Goal: Communication & Community: Answer question/provide support

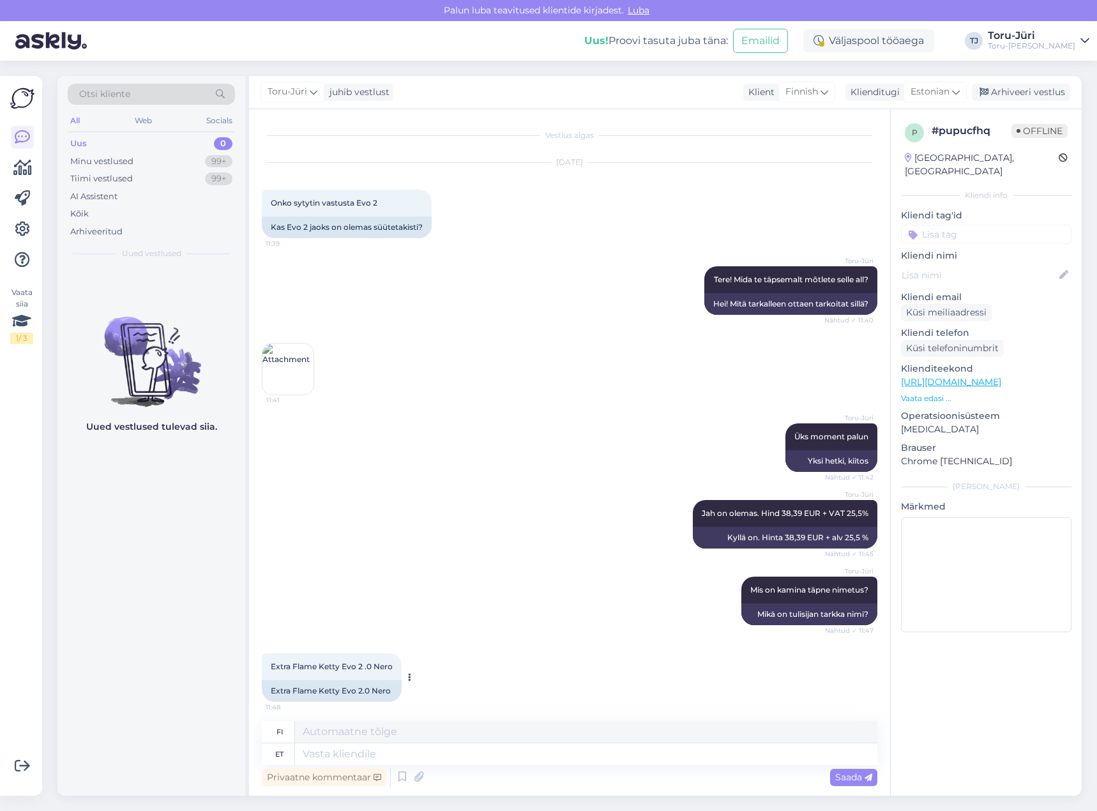
scroll to position [481, 0]
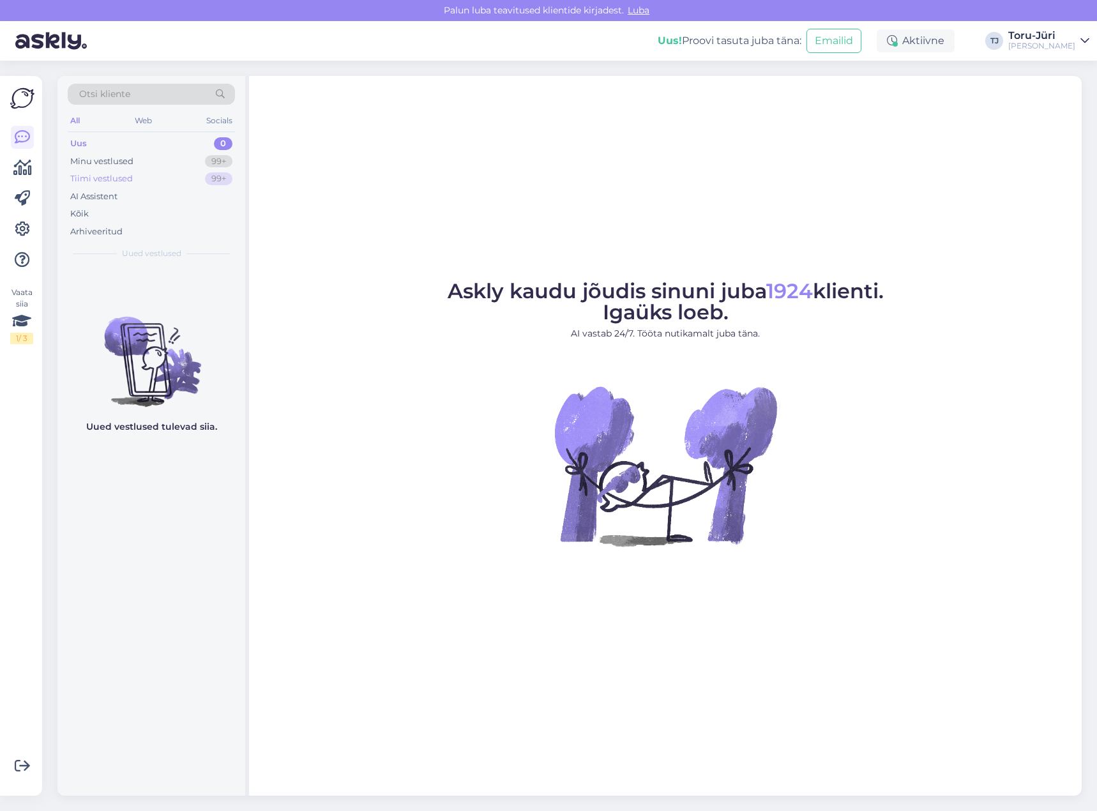
click at [122, 182] on div "Tiimi vestlused" at bounding box center [101, 178] width 63 height 13
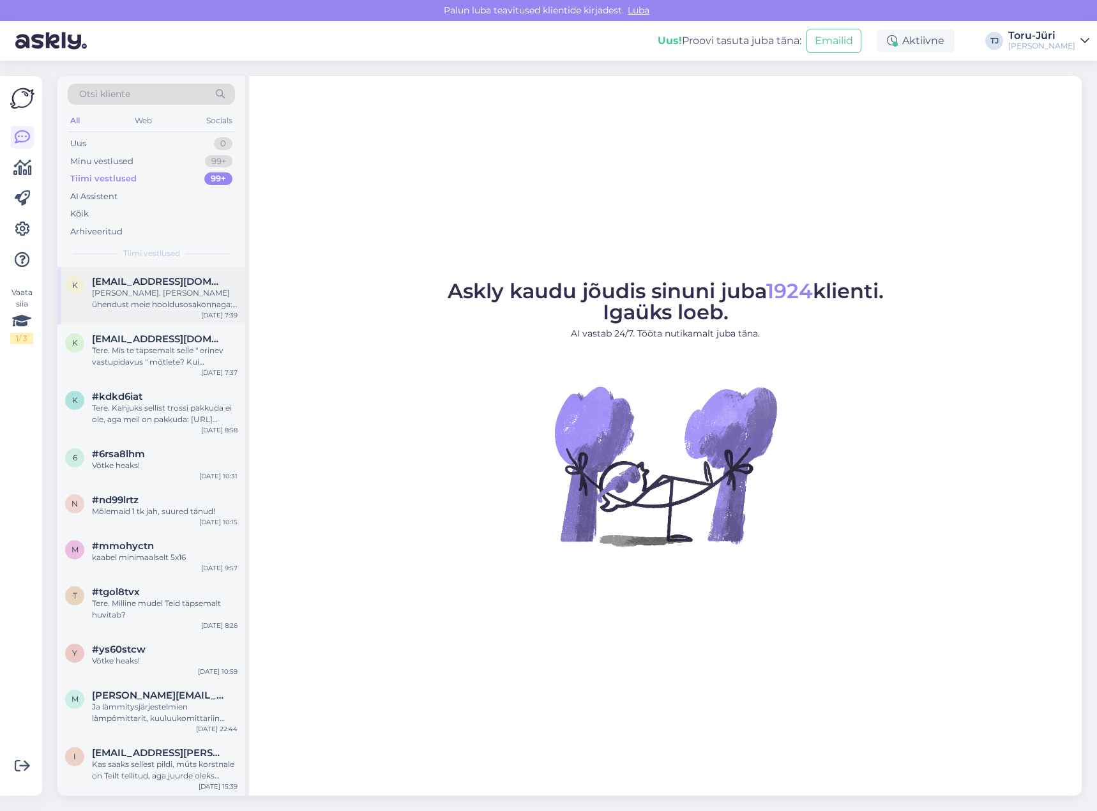
click at [177, 301] on div "[PERSON_NAME]. [PERSON_NAME] ühendust meie hooldusosakonnaga: E-post: [EMAIL_AD…" at bounding box center [165, 298] width 146 height 23
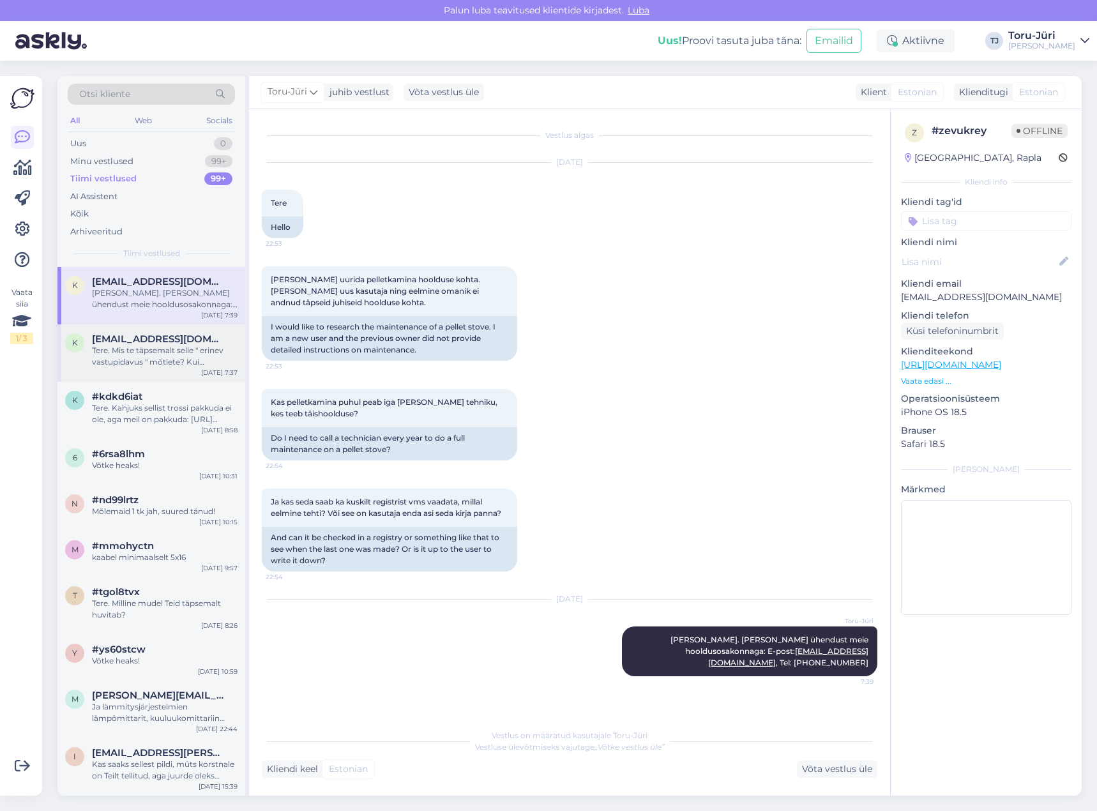
click at [172, 351] on div "Tere. Mis te täpsemalt selle " erinev vastupidavus " mõtlete? Kui kaitseklapp t…" at bounding box center [165, 356] width 146 height 23
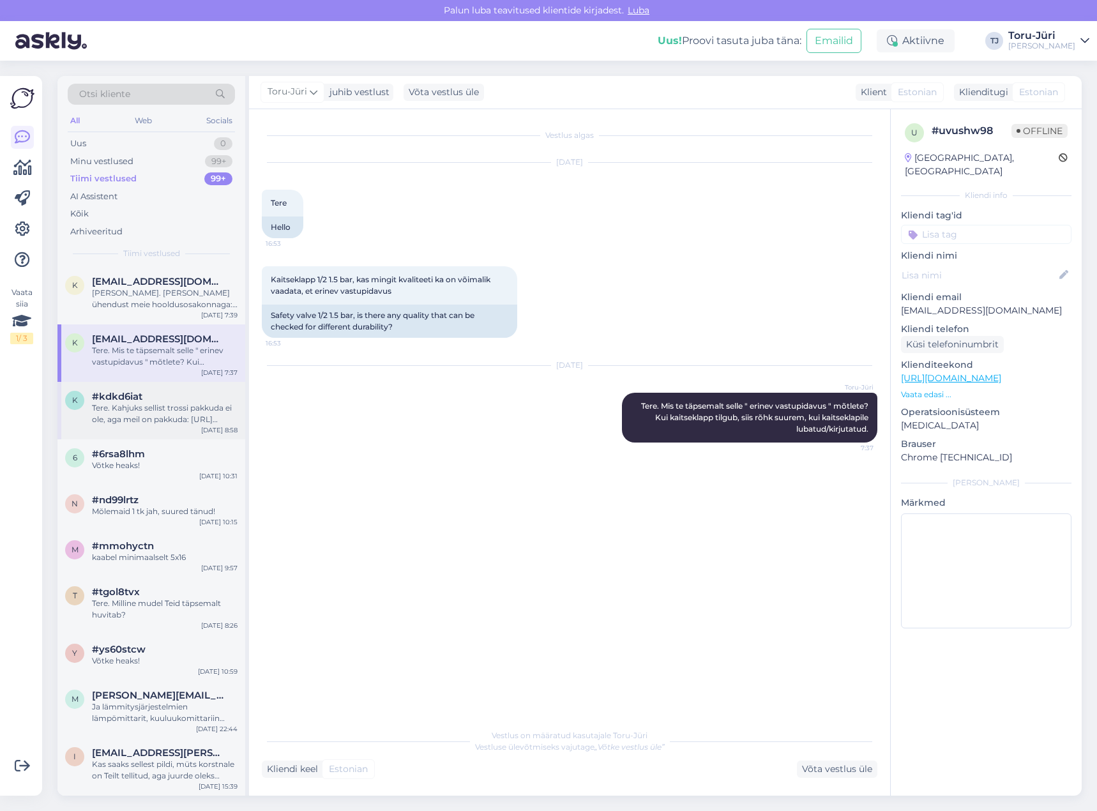
click at [150, 404] on div "Tere. Kahjuks sellist trossi pakkuda ei ole, aga meil on pakkuda: [URL][DOMAIN_…" at bounding box center [165, 413] width 146 height 23
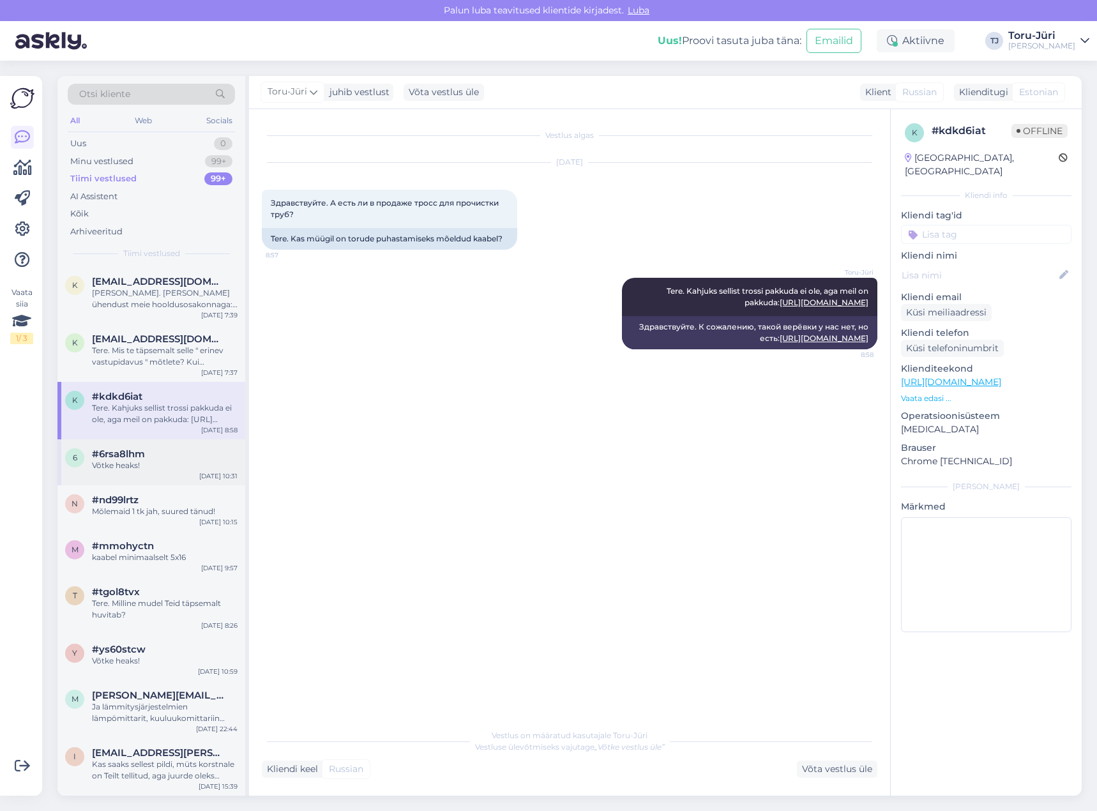
click at [145, 457] on span "#6rsa8lhm" at bounding box center [118, 453] width 53 height 11
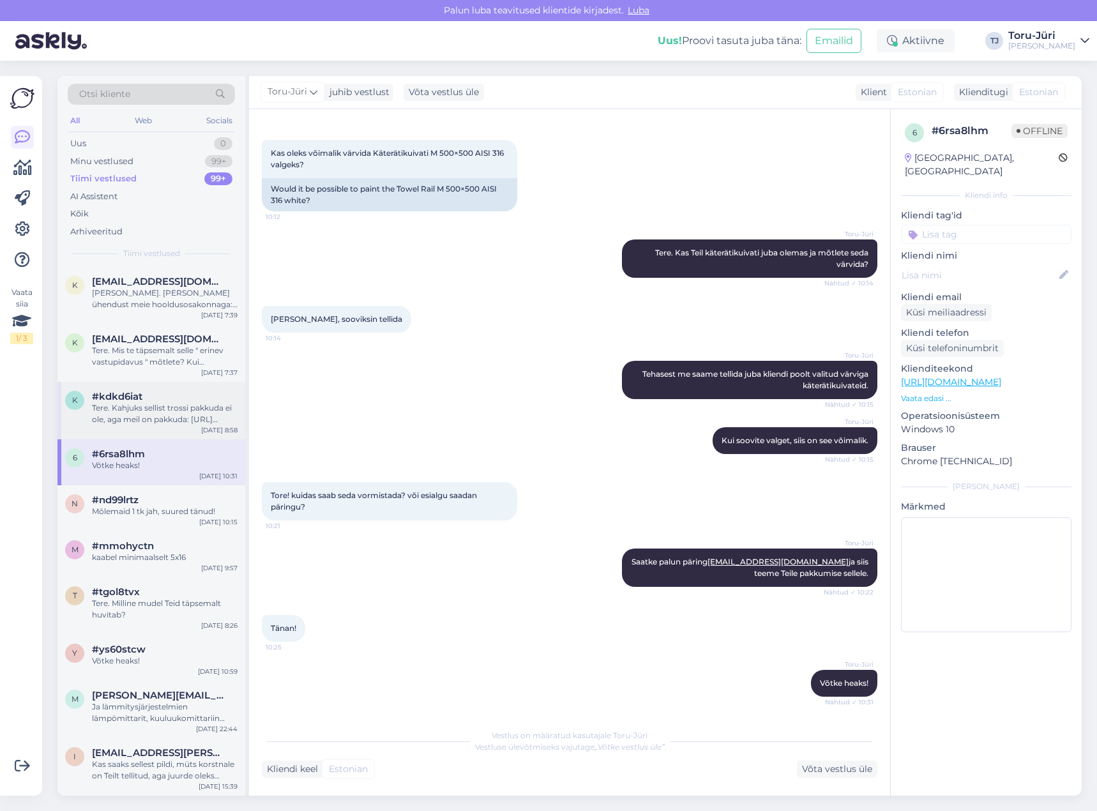
scroll to position [319, 0]
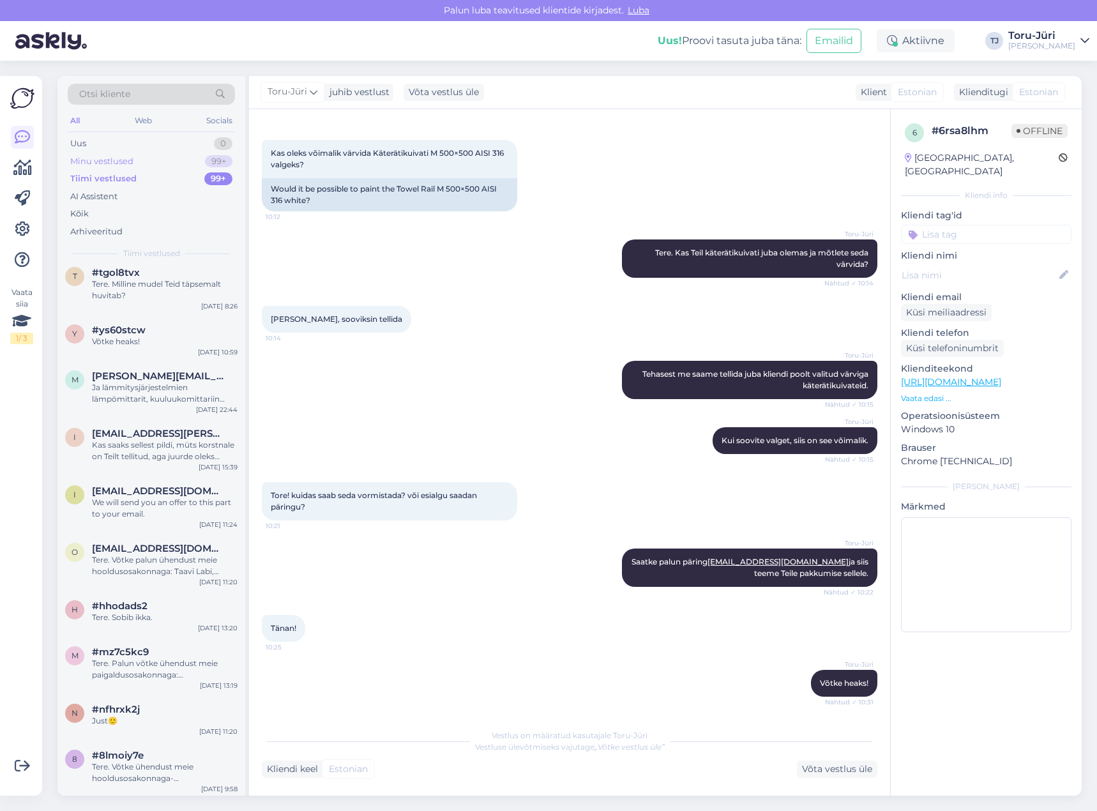
click at [130, 162] on div "Minu vestlused" at bounding box center [101, 161] width 63 height 13
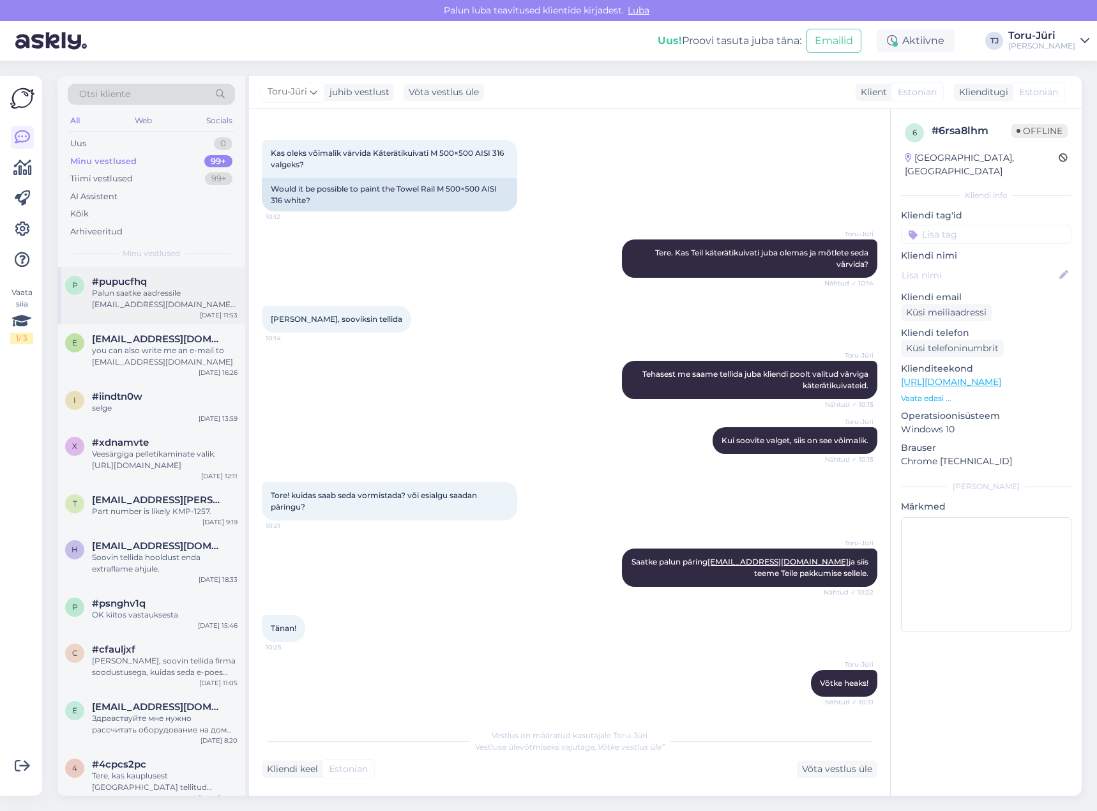
click at [154, 305] on div "Palun saatke aadressile torujyri@torujyri.ee oma andmed. Nimi, telefon, aadress…" at bounding box center [165, 298] width 146 height 23
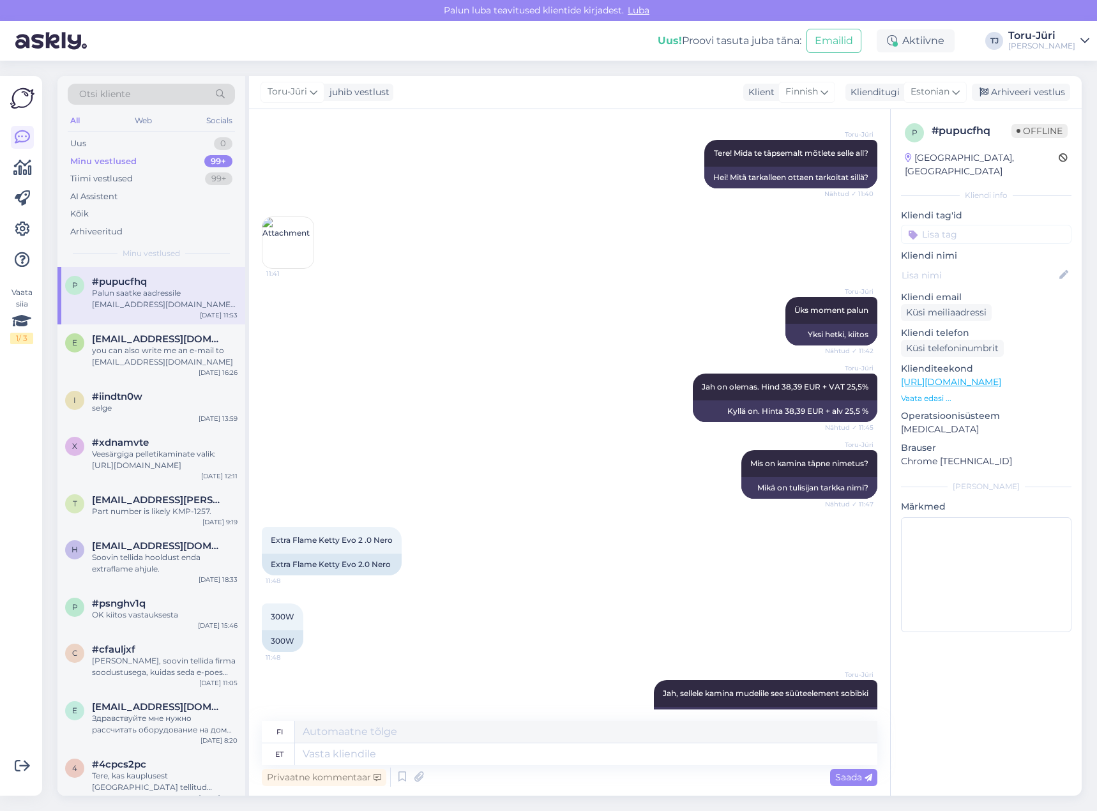
scroll to position [481, 0]
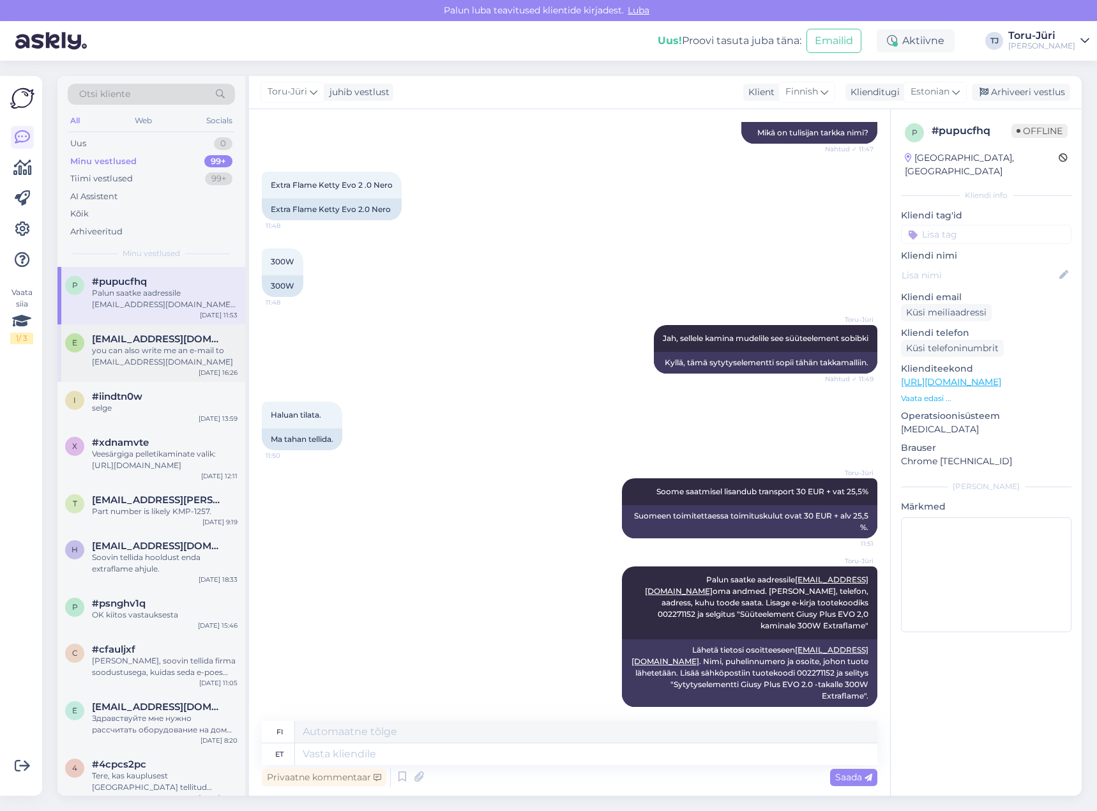
click at [158, 331] on div "e export@diellespa.it you can also write me an e-mail to export@diellespa.it Se…" at bounding box center [151, 352] width 188 height 57
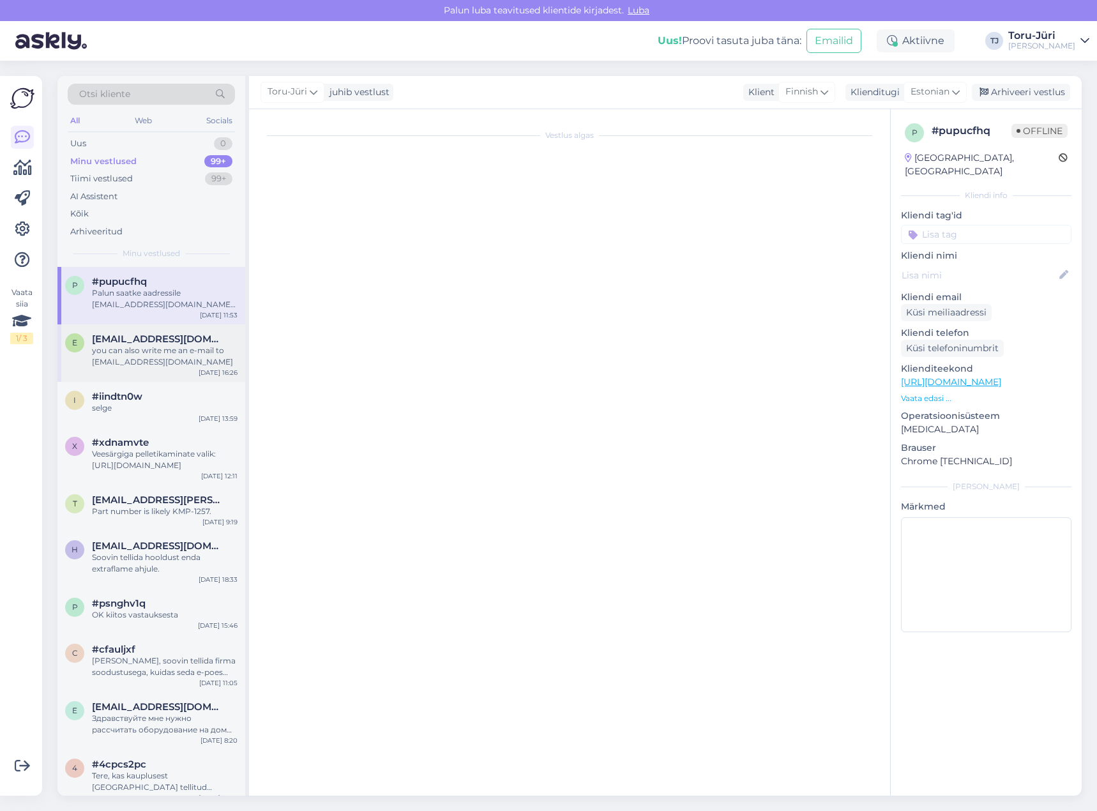
scroll to position [0, 0]
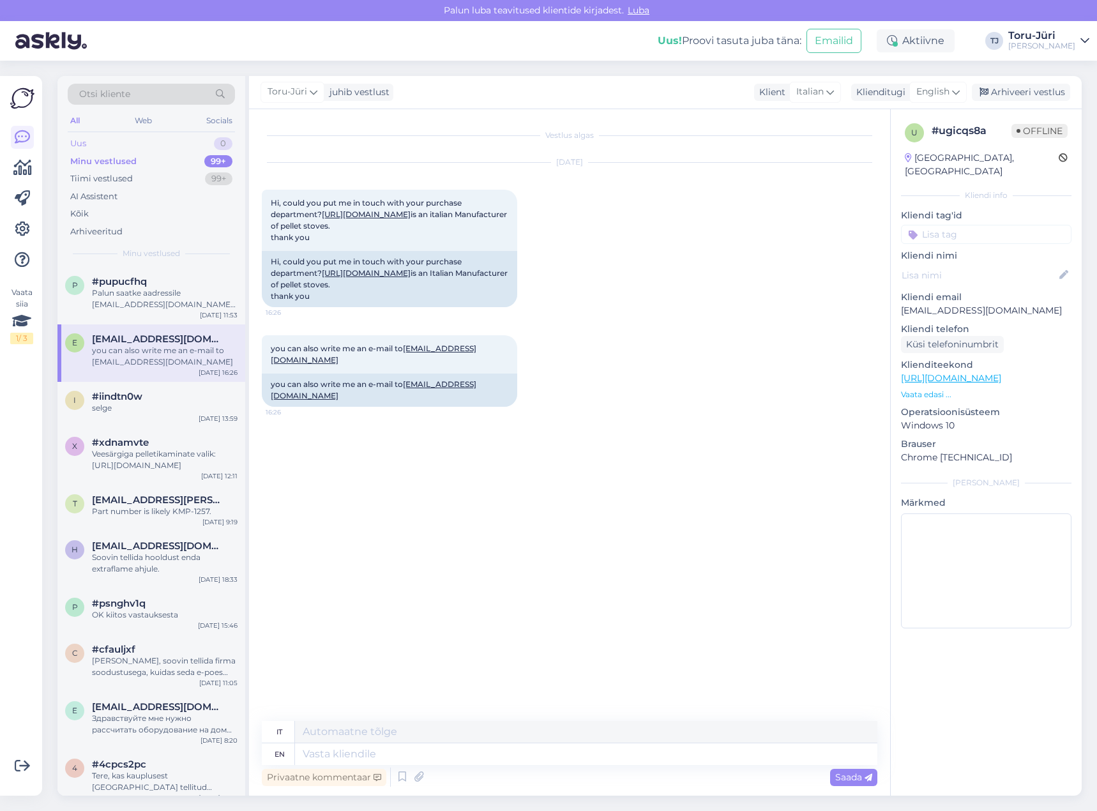
click at [111, 140] on div "Uus 0" at bounding box center [151, 144] width 167 height 18
